Goal: Task Accomplishment & Management: Complete application form

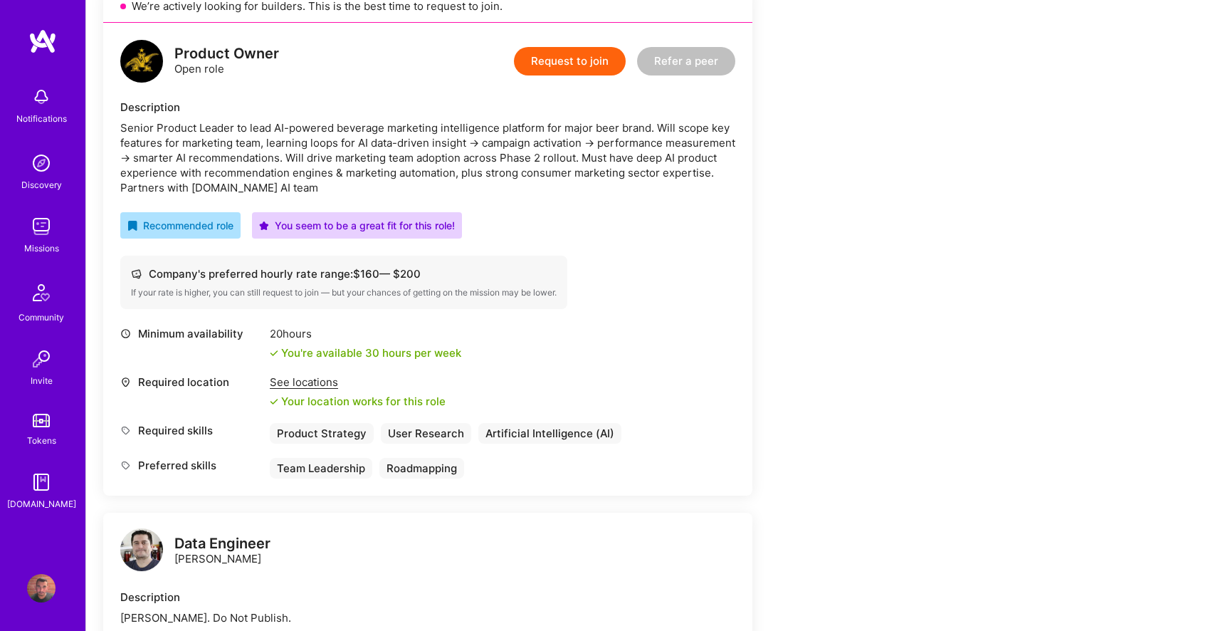
scroll to position [350, 0]
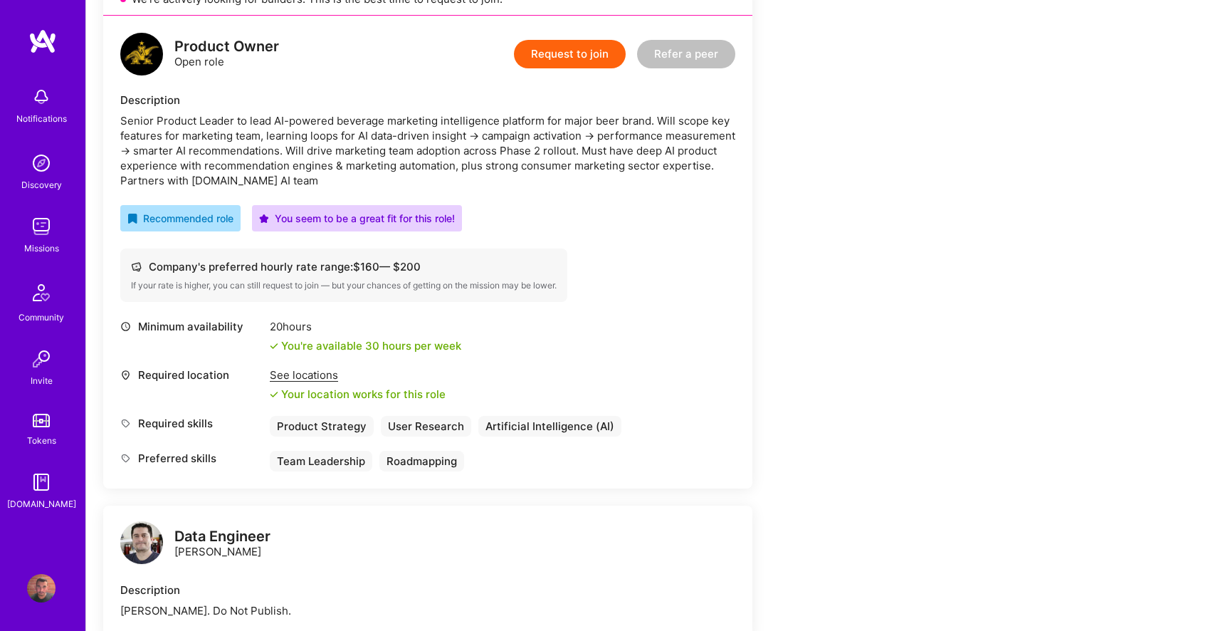
click at [577, 47] on button "Request to join" at bounding box center [570, 54] width 112 height 28
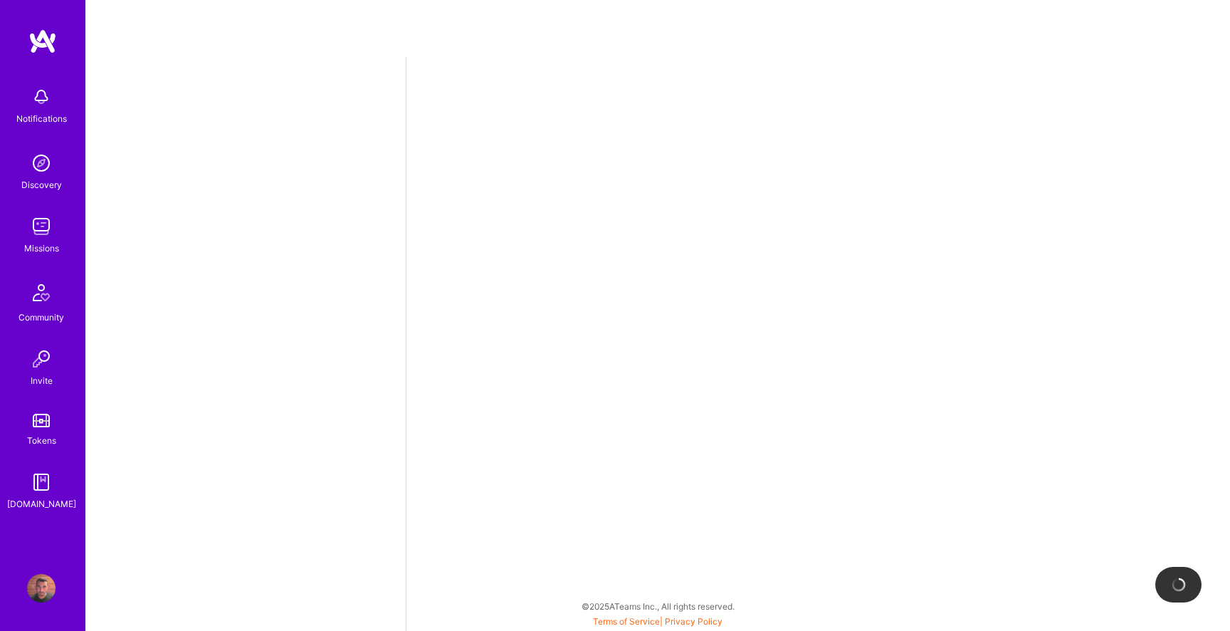
select select "US"
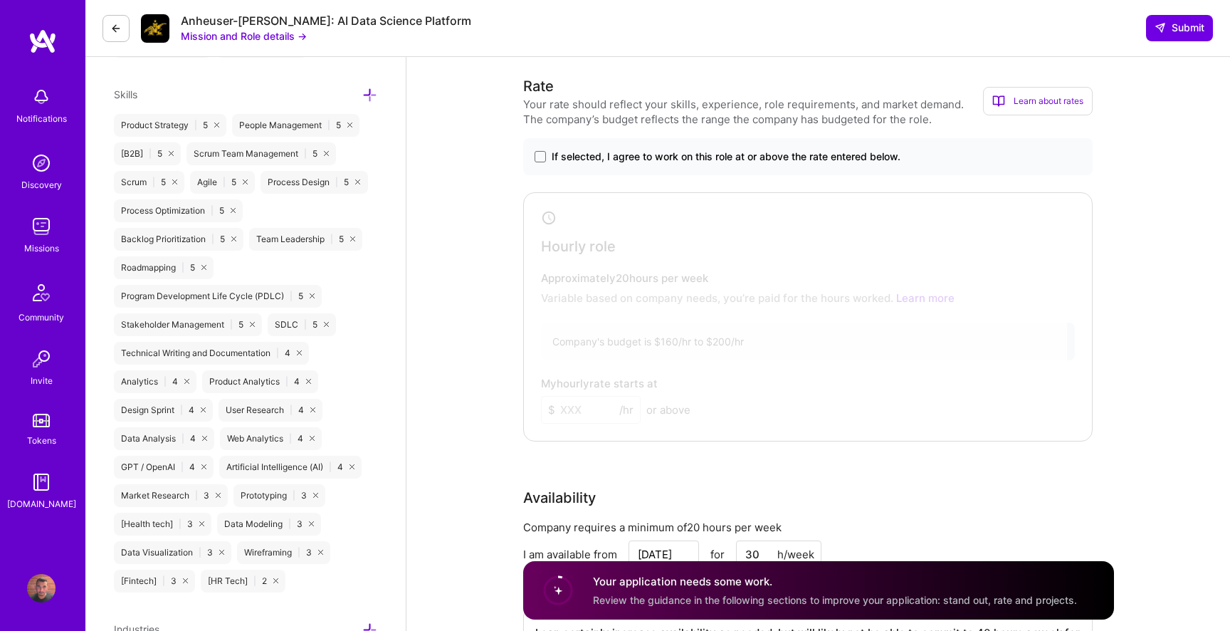
scroll to position [645, 0]
click at [534, 157] on span at bounding box center [539, 157] width 11 height 11
click at [0, 0] on input "If selected, I agree to work on this role at or above the rate entered below." at bounding box center [0, 0] width 0 height 0
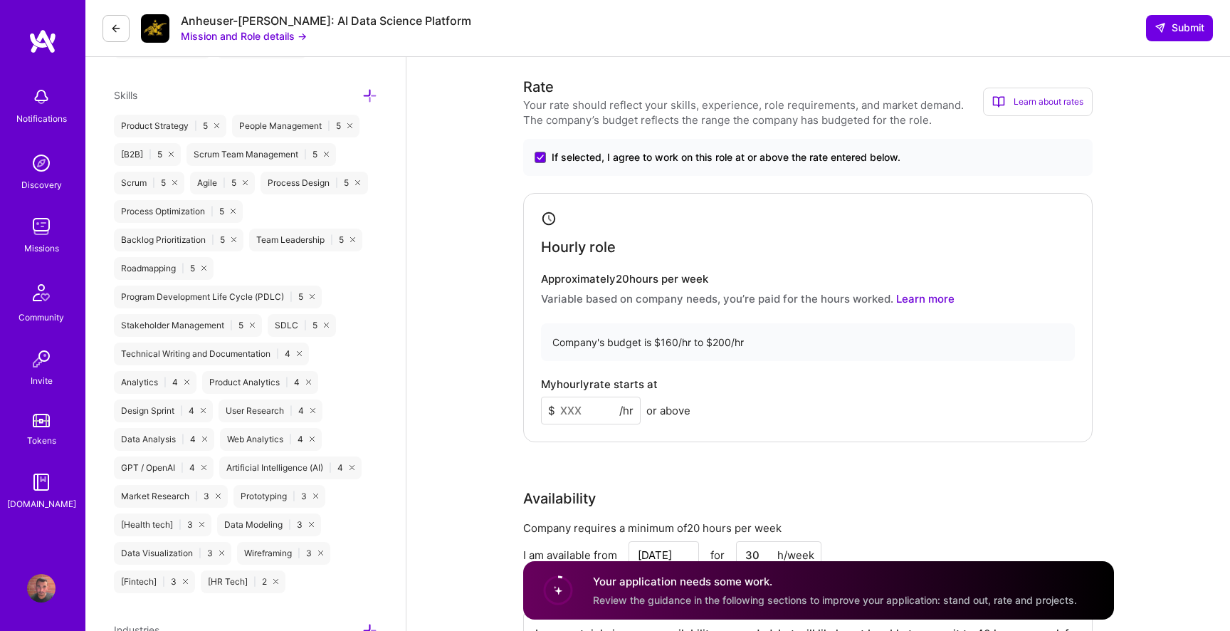
click at [569, 411] on input at bounding box center [591, 410] width 100 height 28
type input "175"
click at [752, 464] on div "Rate Your rate should reflect your skills, experience, role requirements, and m…" at bounding box center [818, 382] width 591 height 613
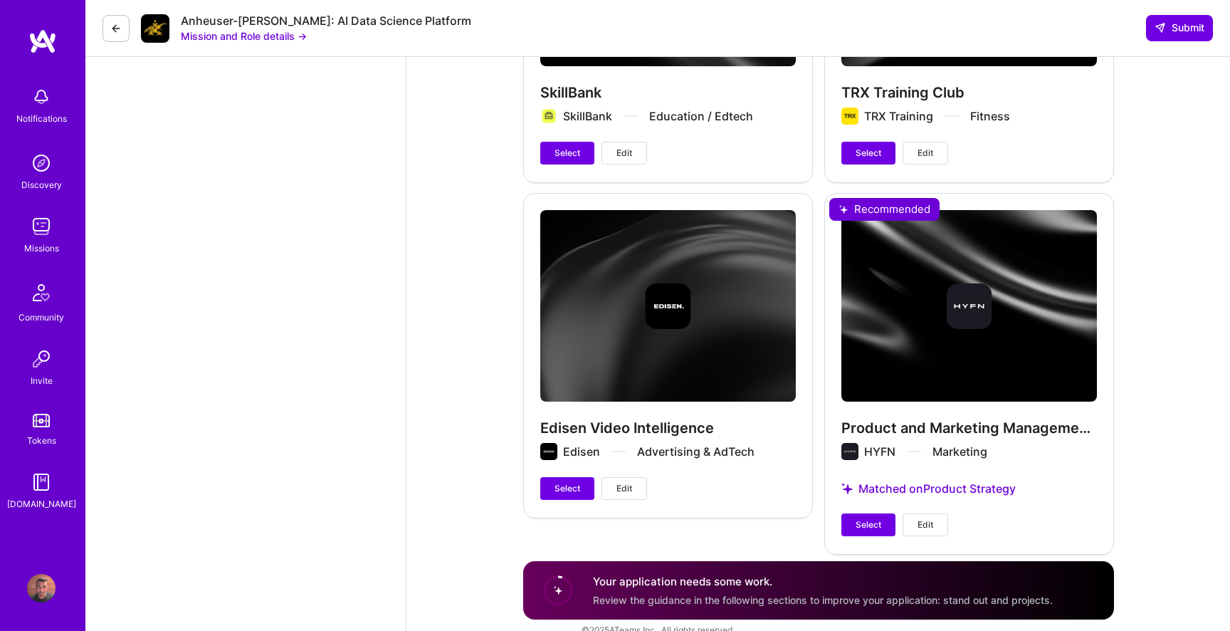
scroll to position [3643, 0]
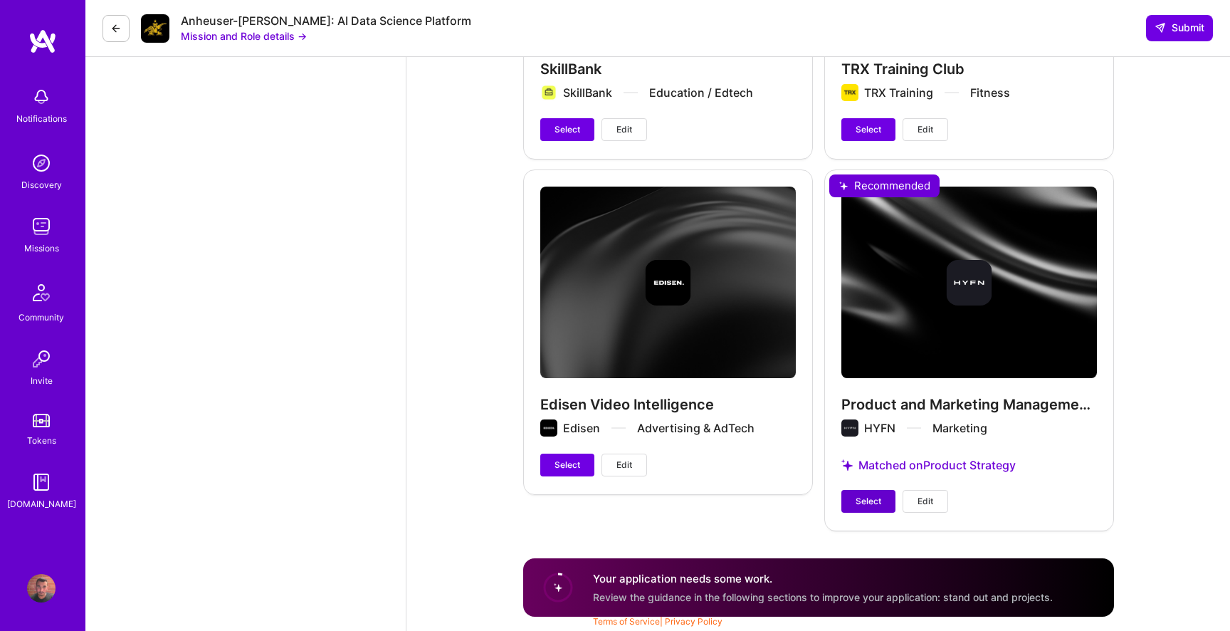
click at [867, 503] on span "Select" at bounding box center [868, 501] width 26 height 13
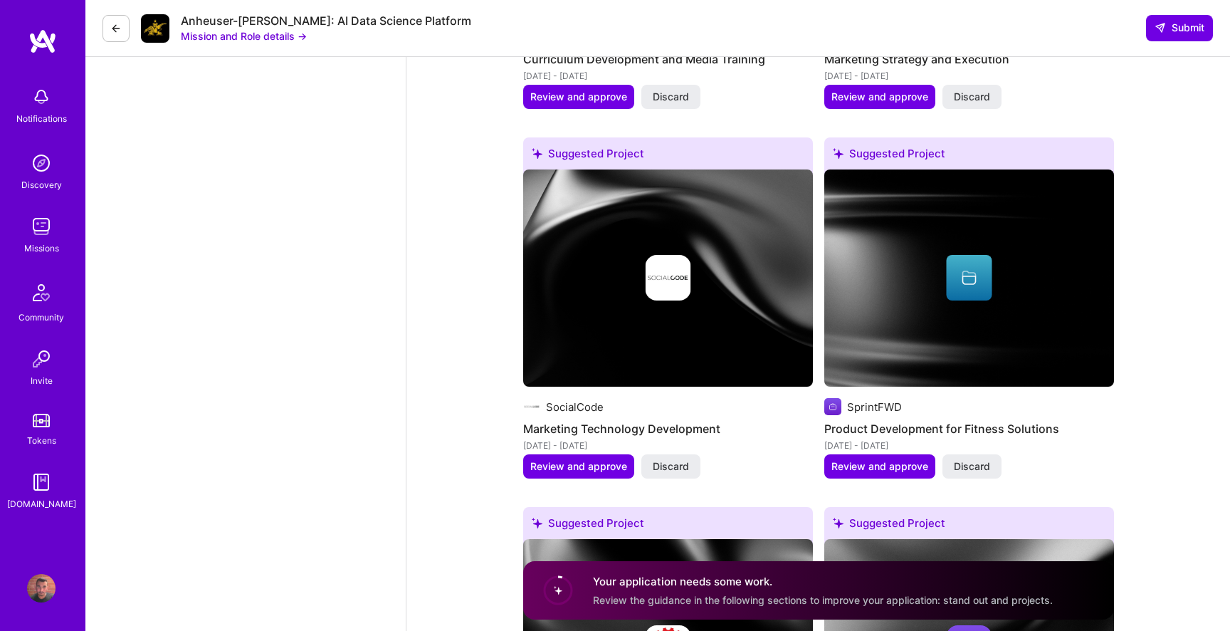
scroll to position [1836, 0]
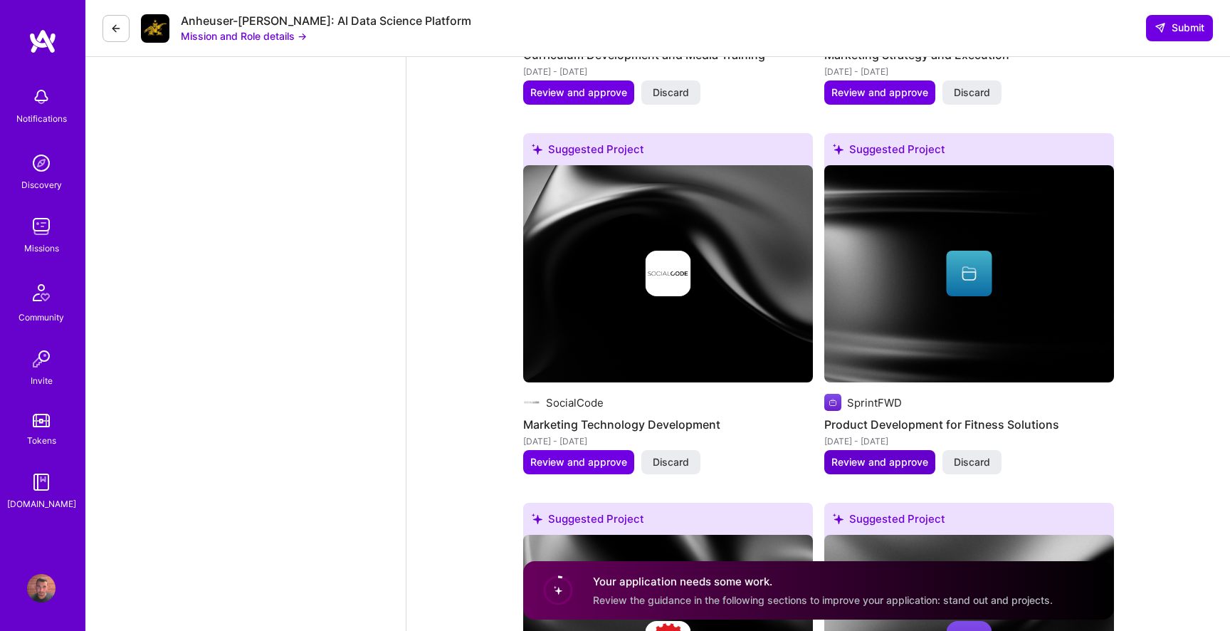
click at [865, 463] on span "Review and approve" at bounding box center [879, 462] width 97 height 14
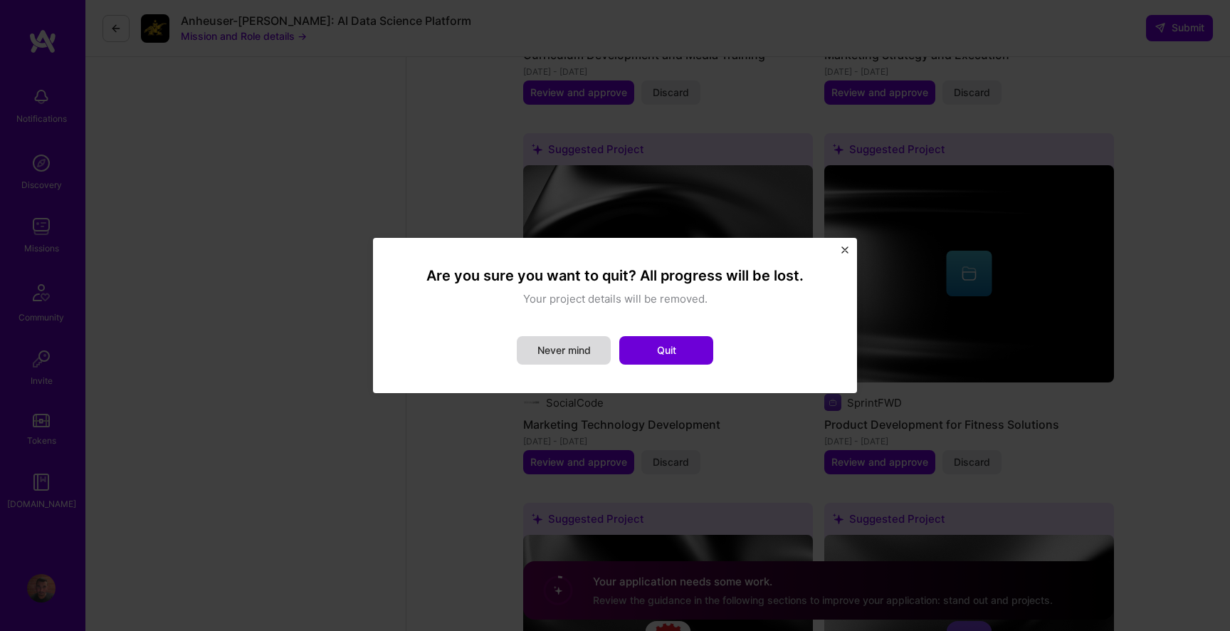
click at [585, 352] on button "Never mind" at bounding box center [564, 350] width 94 height 28
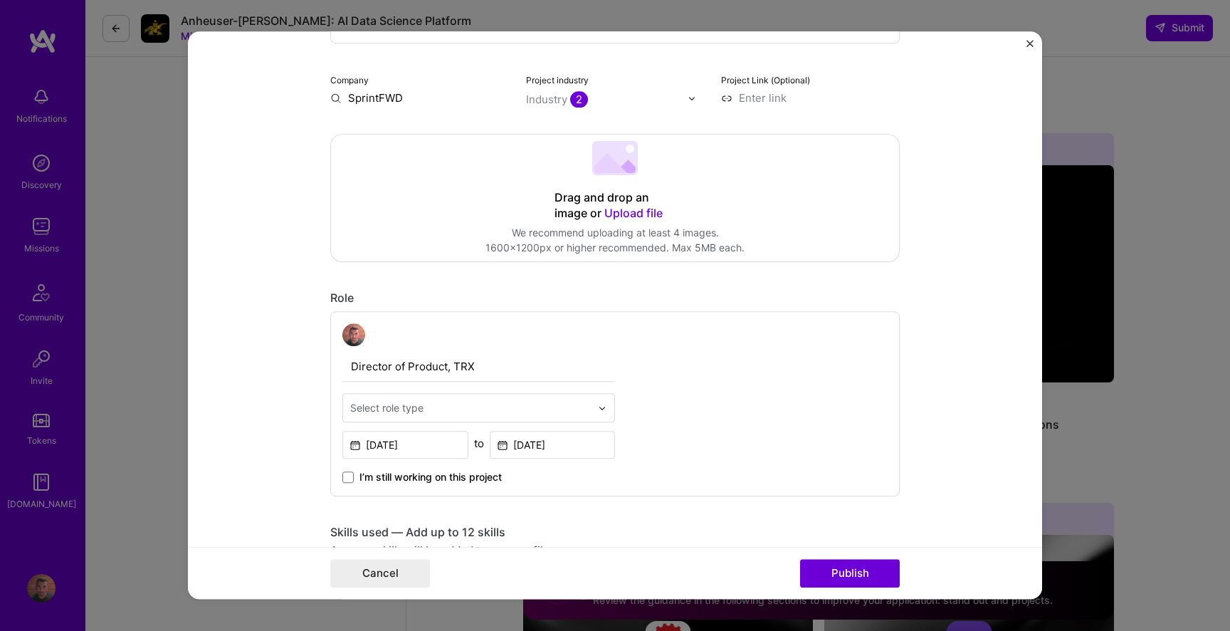
scroll to position [231, 0]
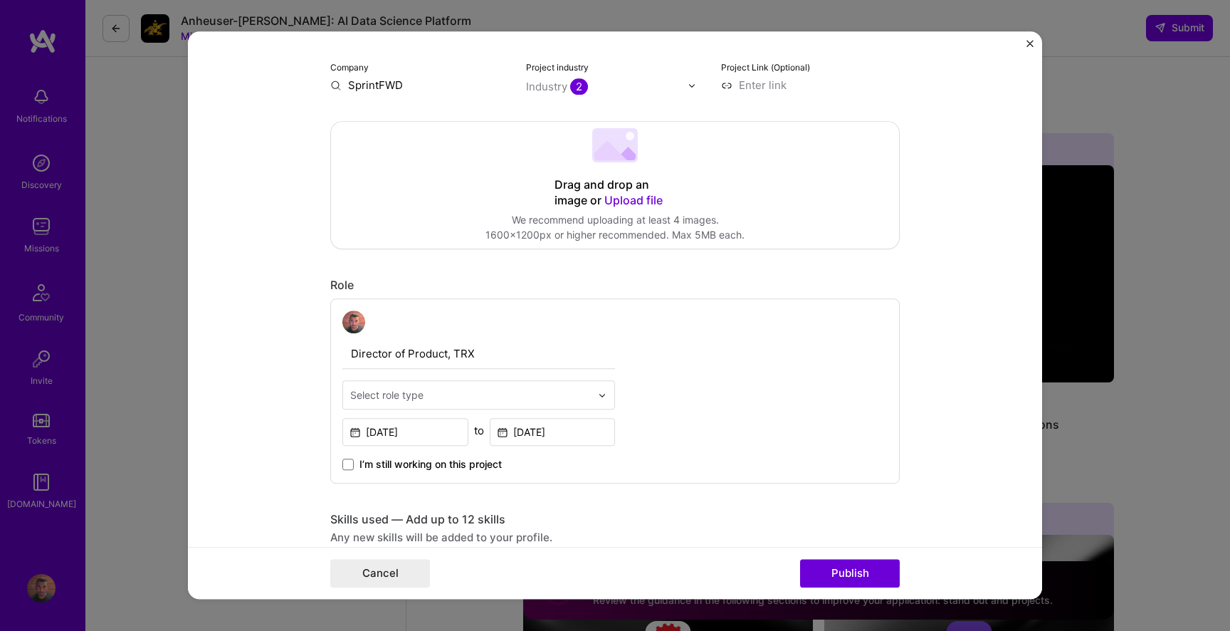
click at [1027, 41] on img "Close" at bounding box center [1029, 43] width 7 height 7
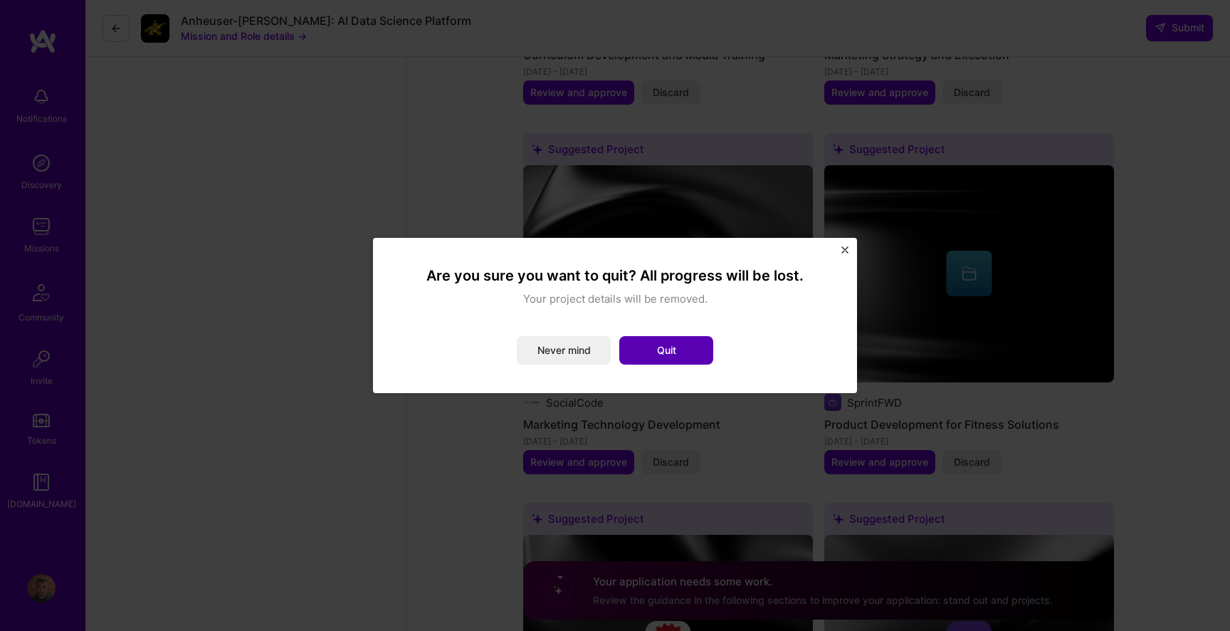
click at [672, 351] on button "Quit" at bounding box center [666, 350] width 94 height 28
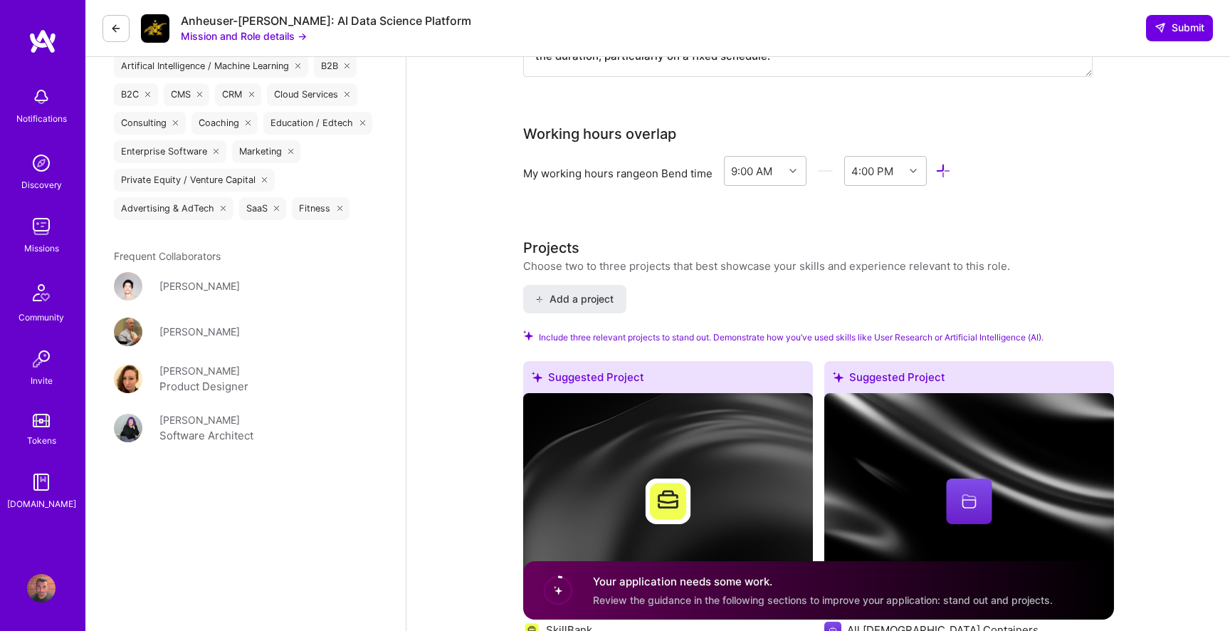
scroll to position [1240, 0]
